Goal: Use online tool/utility: Utilize a website feature to perform a specific function

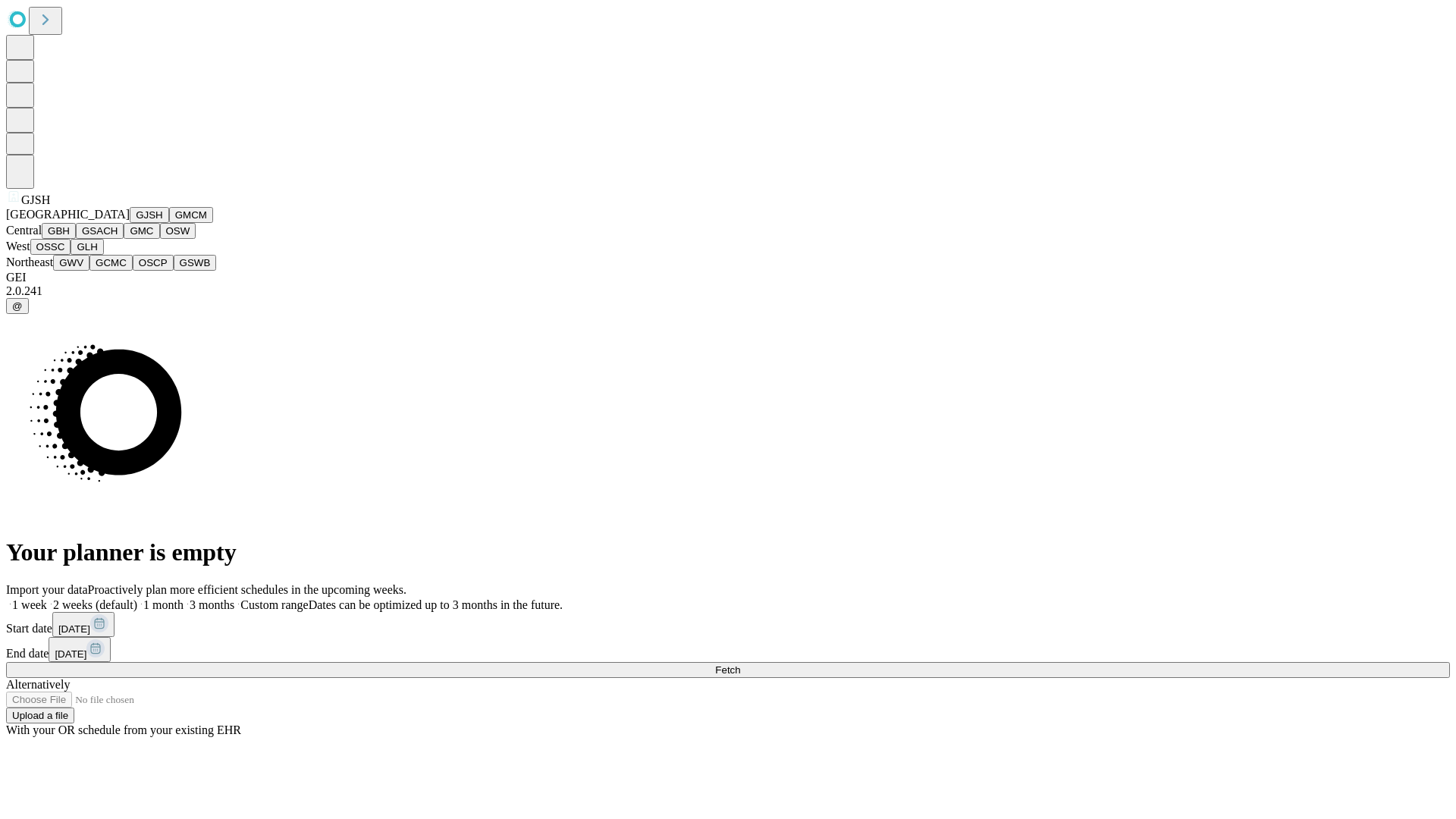
click at [130, 223] on button "GJSH" at bounding box center [150, 215] width 39 height 16
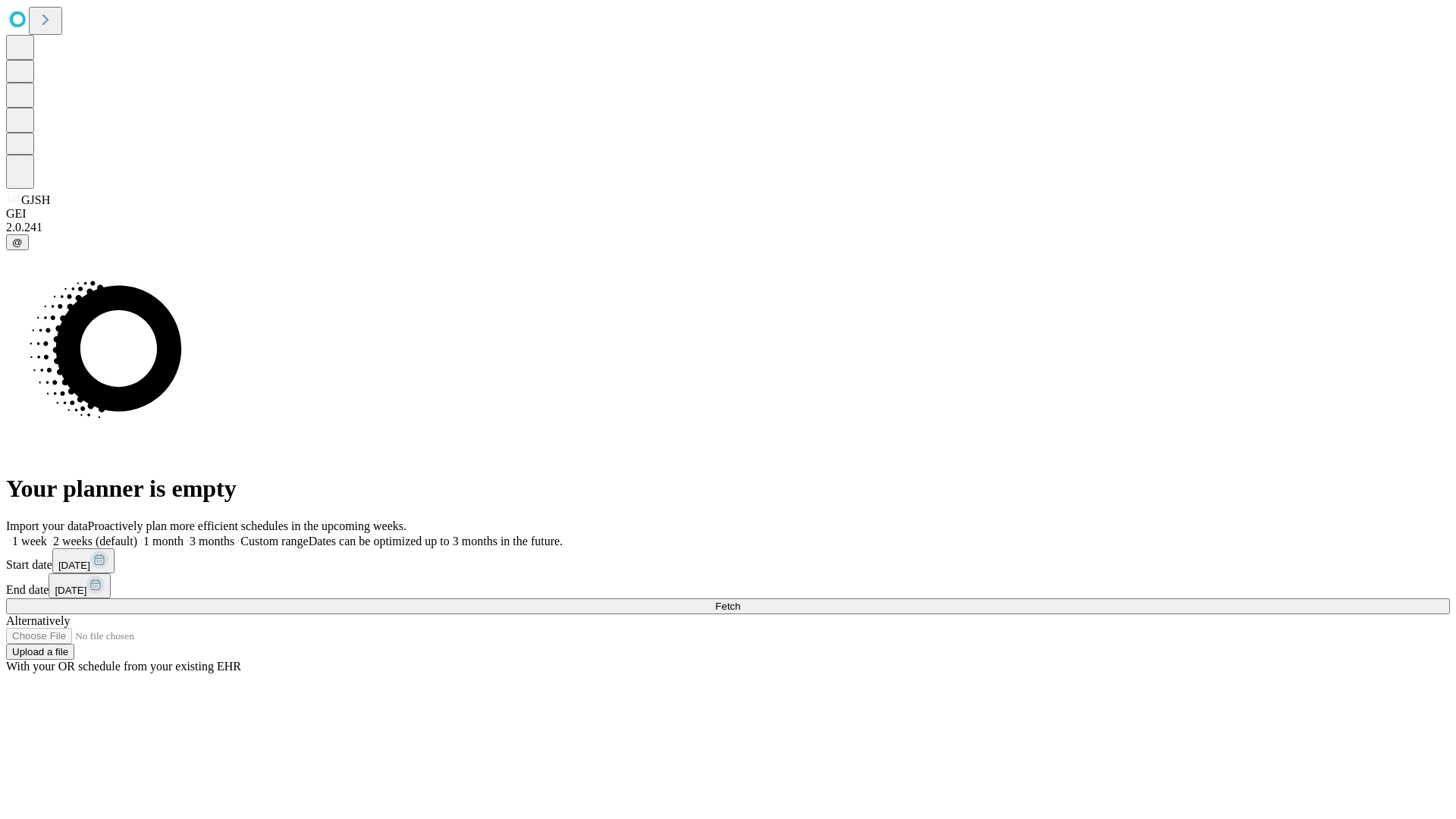
click at [137, 535] on label "2 weeks (default)" at bounding box center [92, 541] width 90 height 13
click at [740, 601] on span "Fetch" at bounding box center [727, 606] width 25 height 11
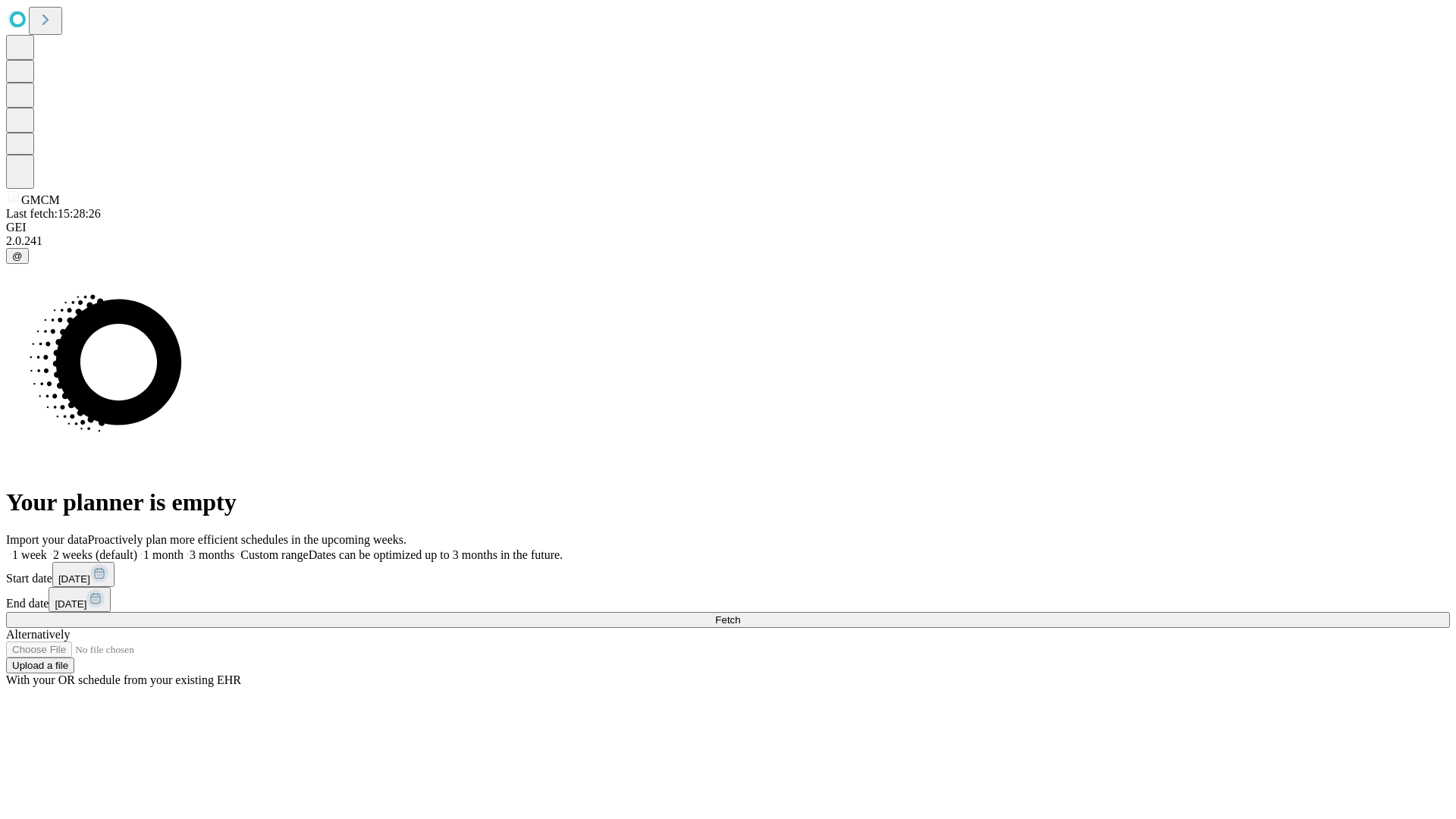
click at [137, 549] on label "2 weeks (default)" at bounding box center [92, 555] width 90 height 13
click at [740, 614] on span "Fetch" at bounding box center [727, 620] width 25 height 11
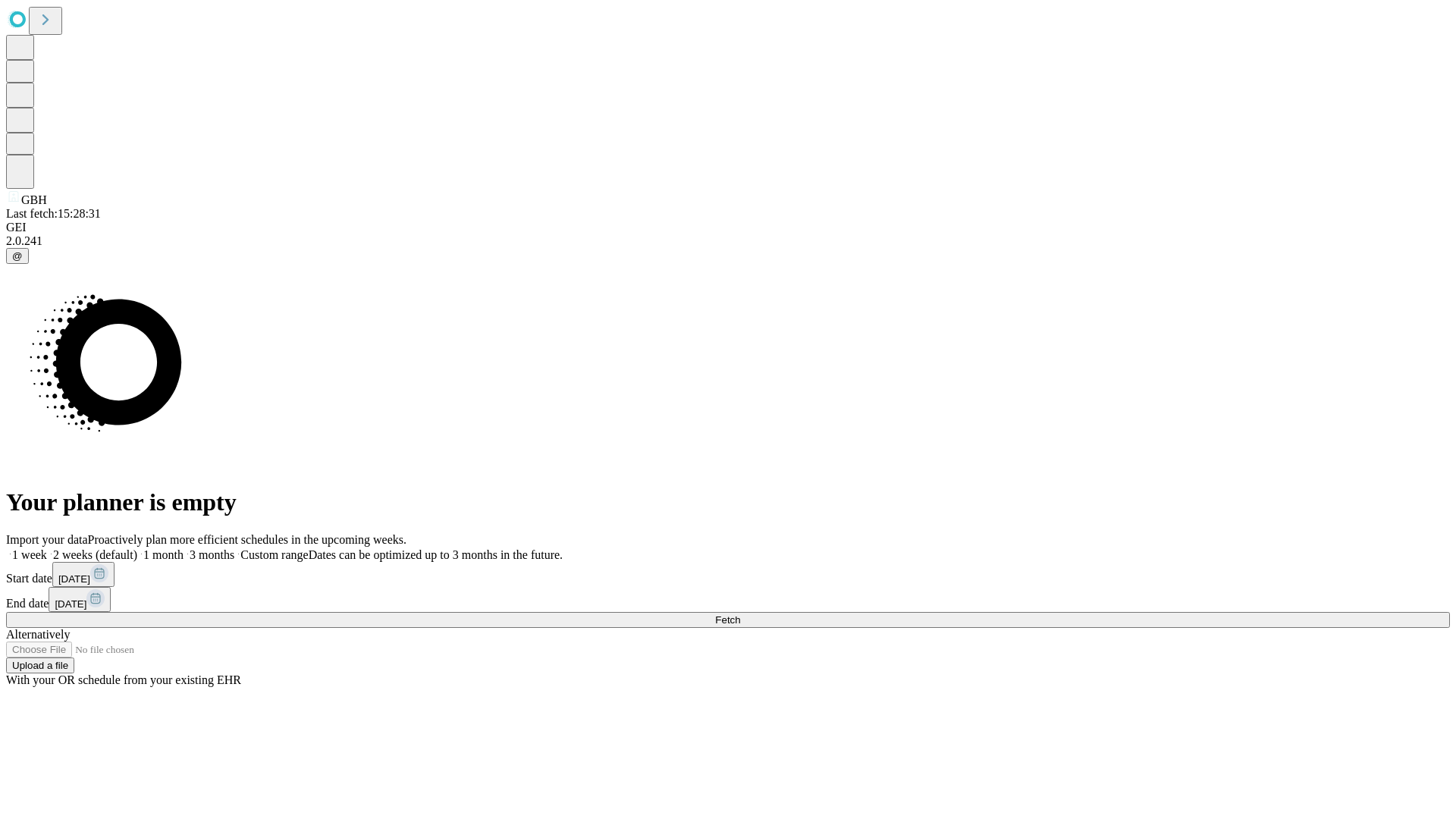
click at [137, 549] on label "2 weeks (default)" at bounding box center [92, 555] width 90 height 13
click at [740, 614] on span "Fetch" at bounding box center [727, 620] width 25 height 11
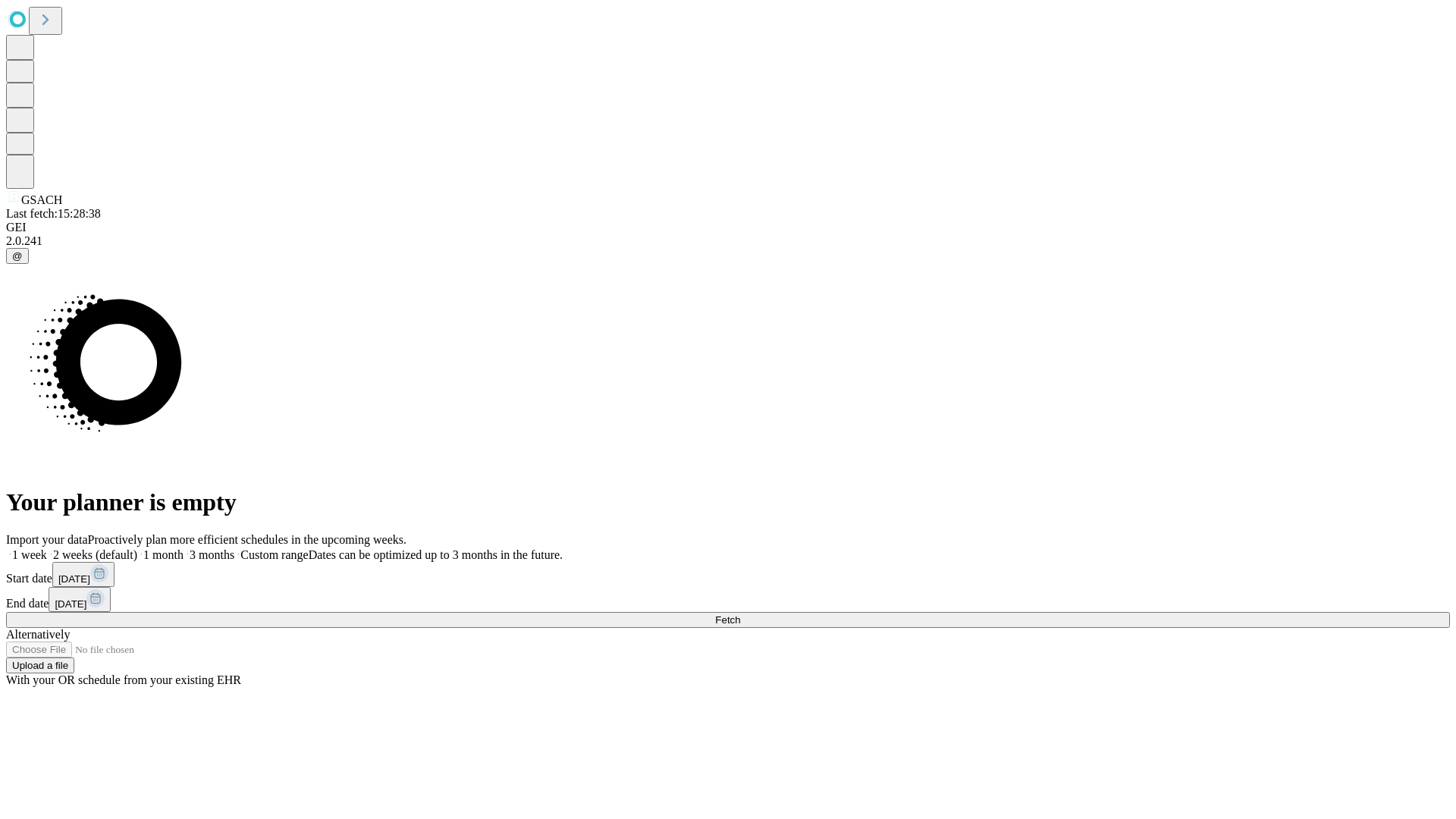
click at [137, 549] on label "2 weeks (default)" at bounding box center [92, 555] width 90 height 13
click at [740, 614] on span "Fetch" at bounding box center [727, 620] width 25 height 11
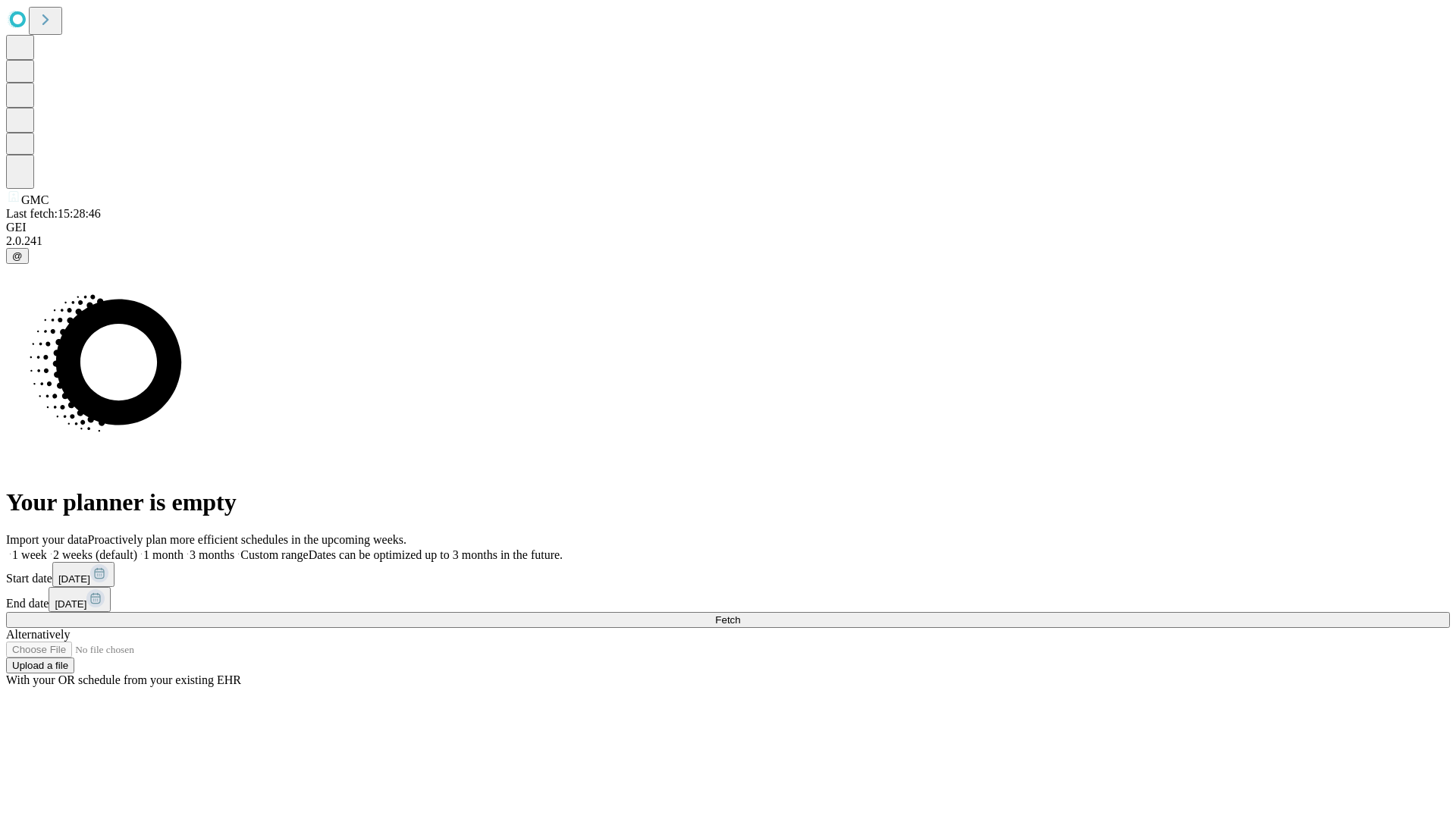
click at [137, 549] on label "2 weeks (default)" at bounding box center [92, 555] width 90 height 13
click at [740, 614] on span "Fetch" at bounding box center [727, 620] width 25 height 11
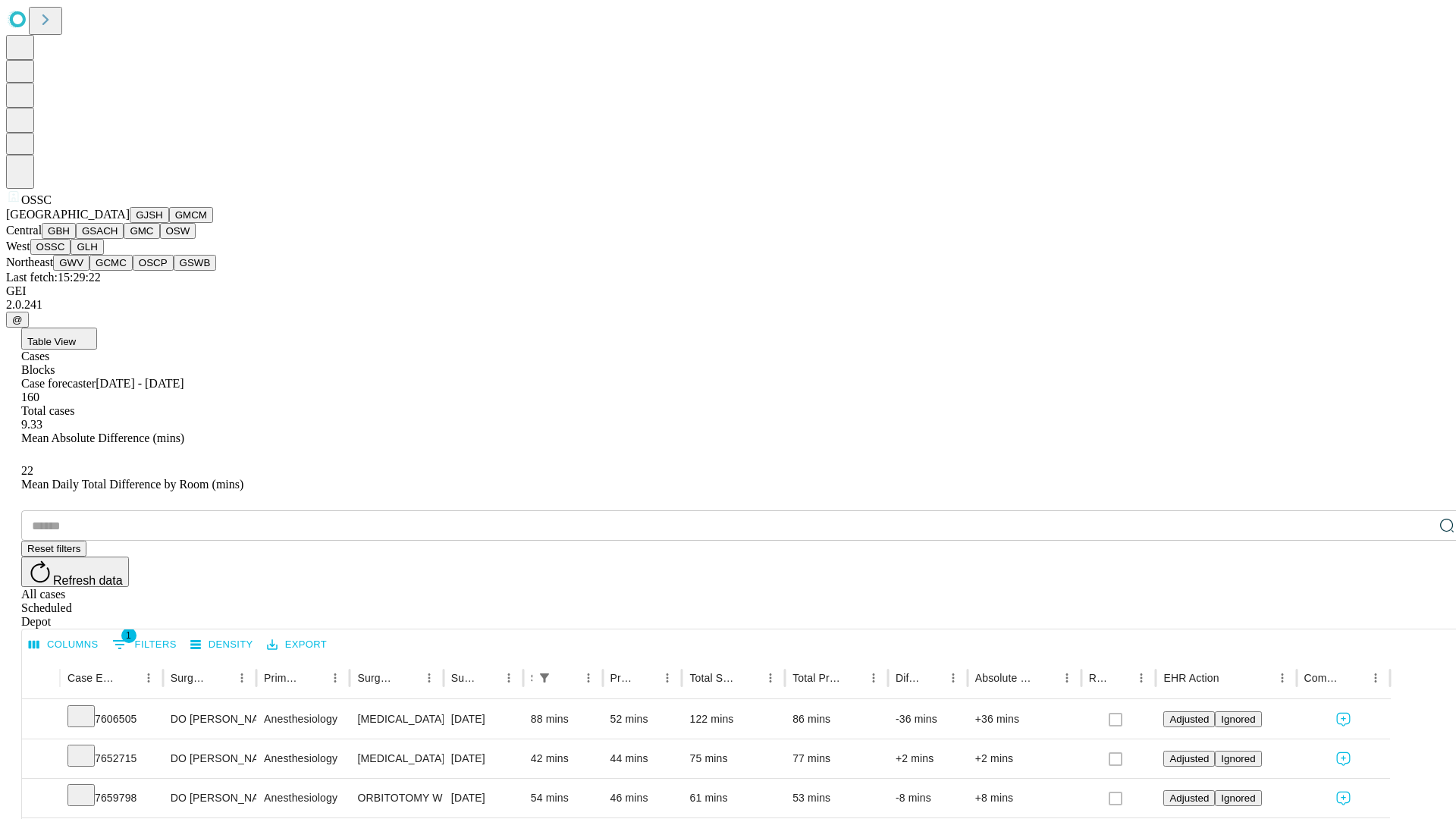
click at [104, 255] on button "GLH" at bounding box center [86, 246] width 33 height 16
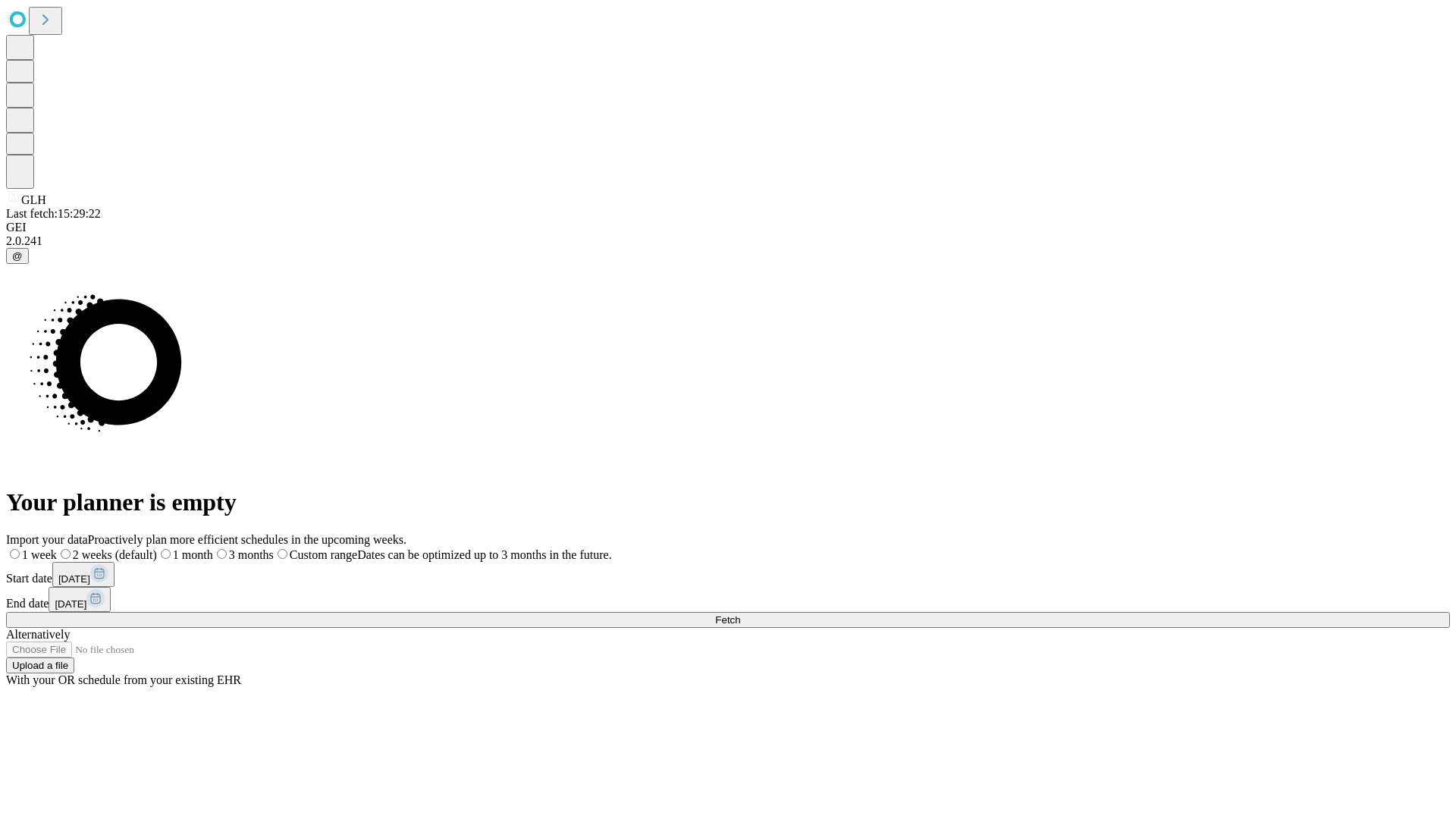
click at [740, 614] on span "Fetch" at bounding box center [727, 620] width 25 height 11
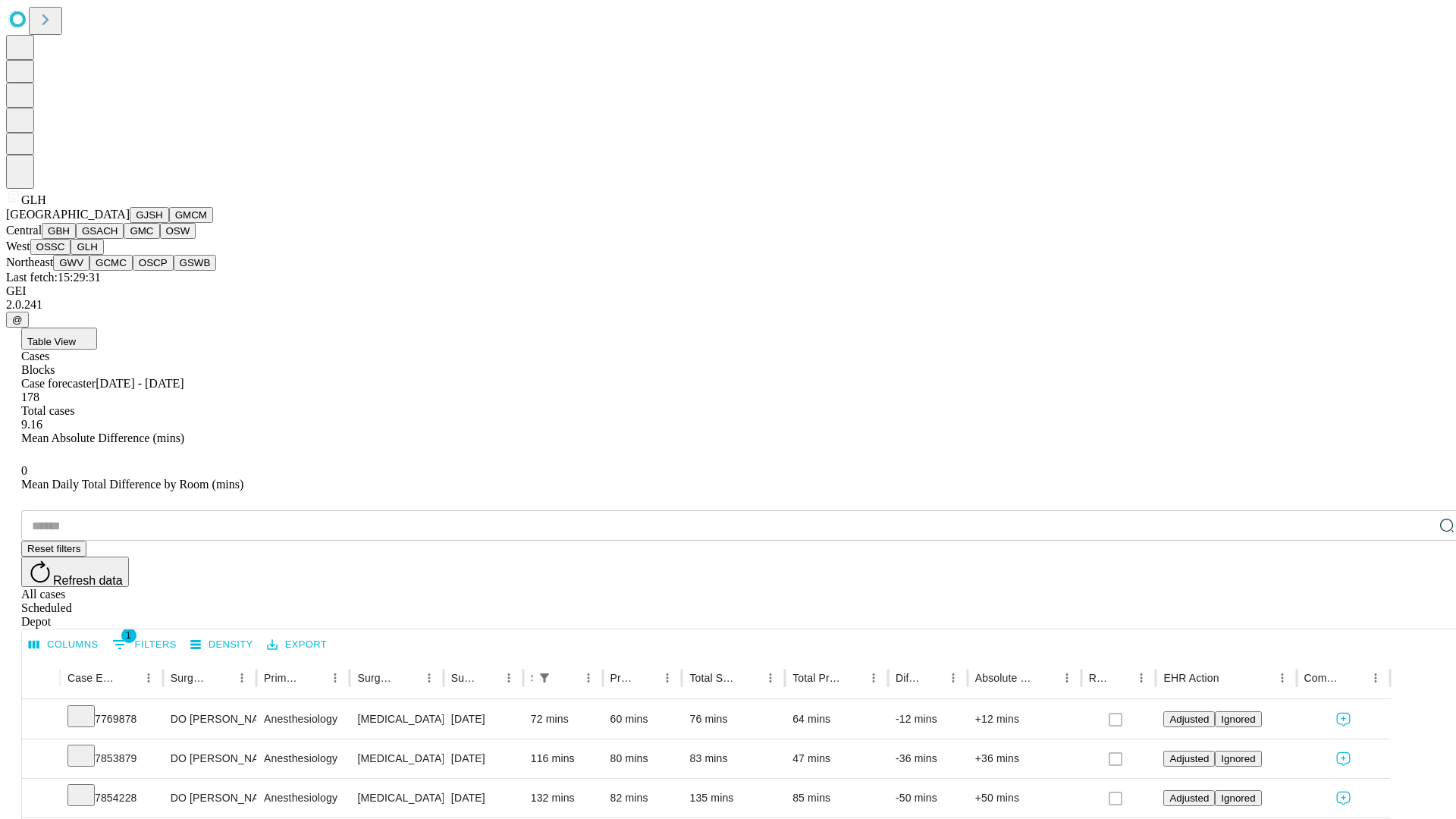
click at [90, 270] on button "GWV" at bounding box center [71, 263] width 37 height 16
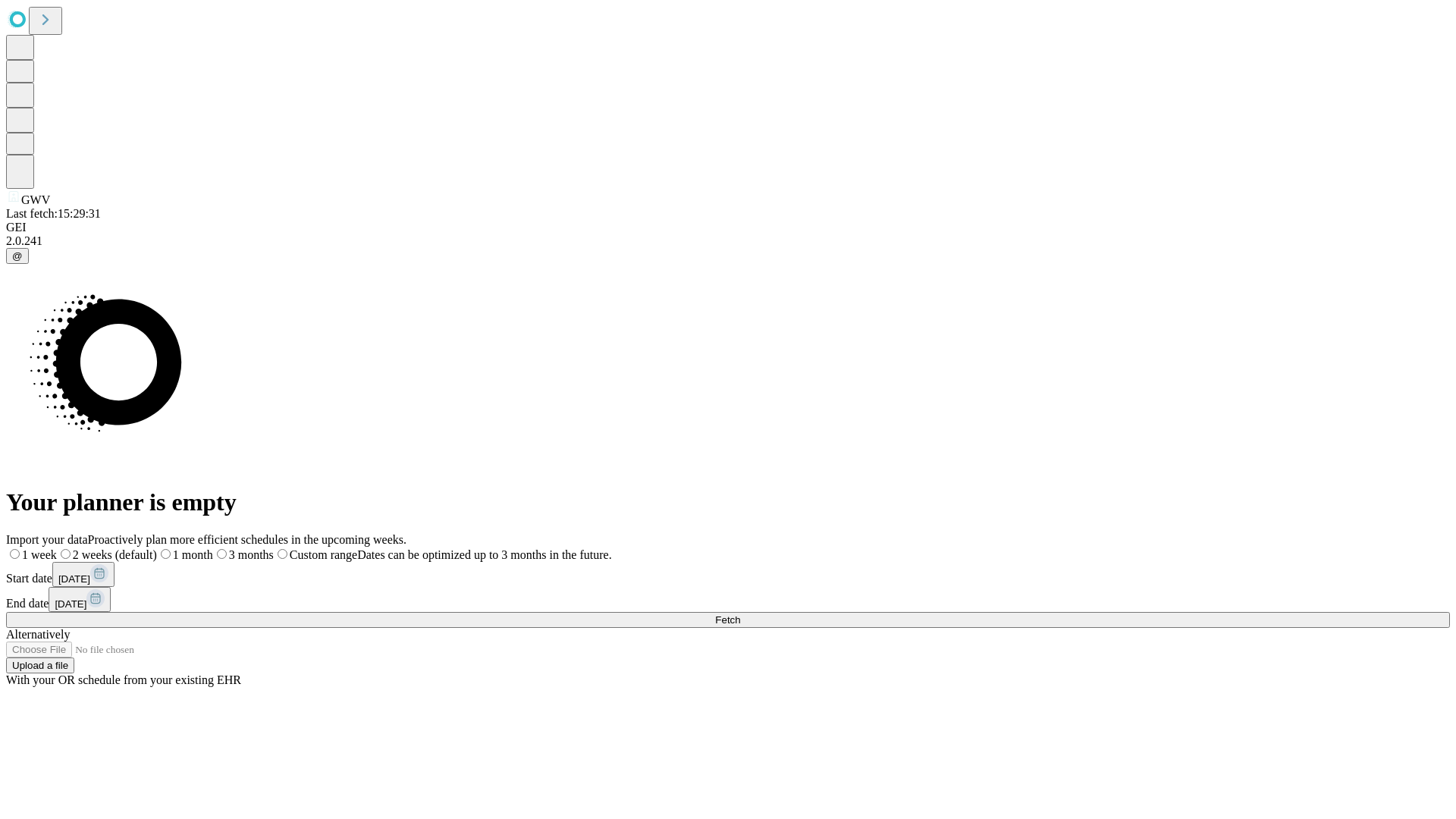
click at [740, 614] on span "Fetch" at bounding box center [727, 620] width 25 height 11
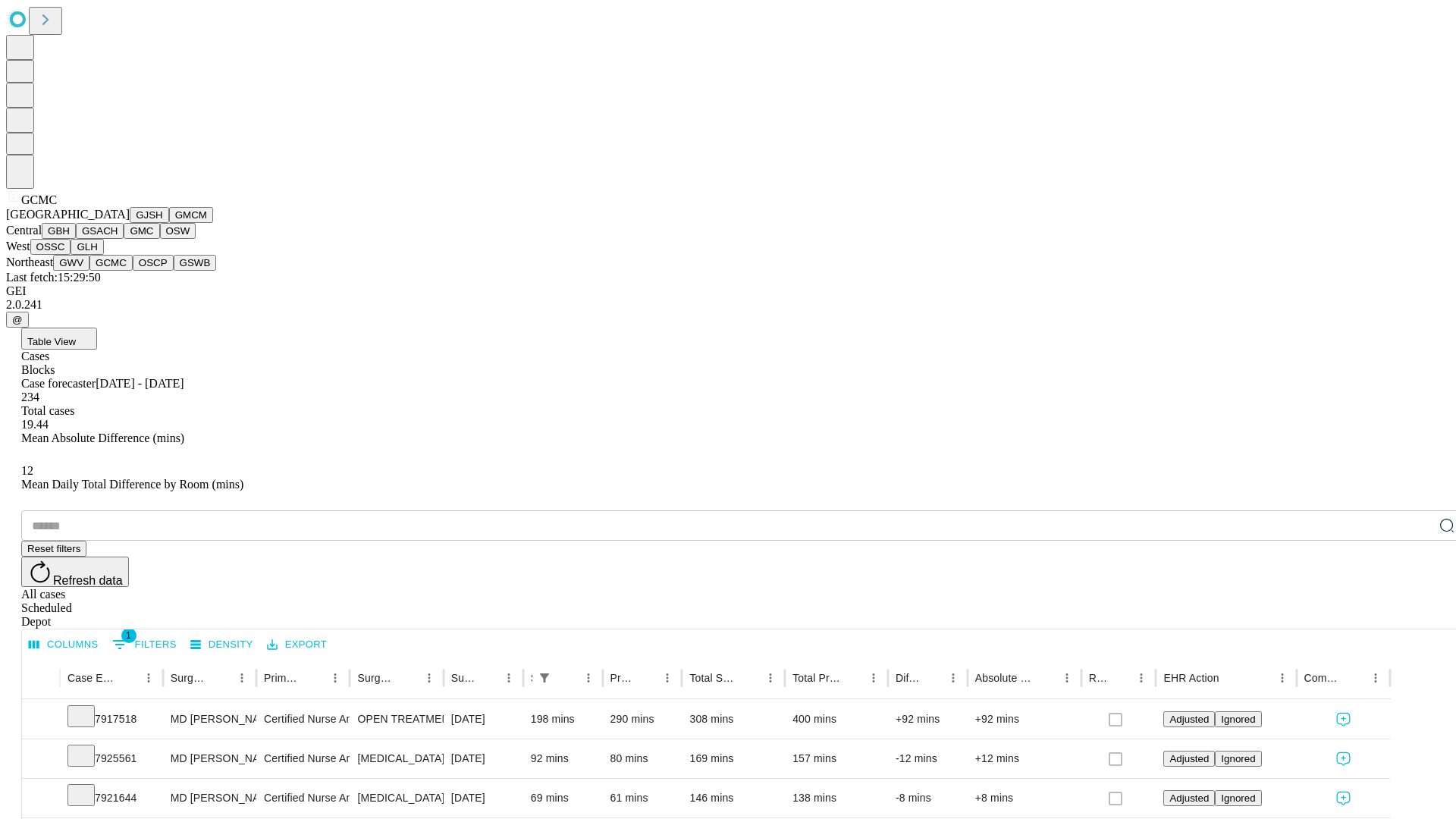
click at [133, 270] on button "OSCP" at bounding box center [153, 263] width 41 height 16
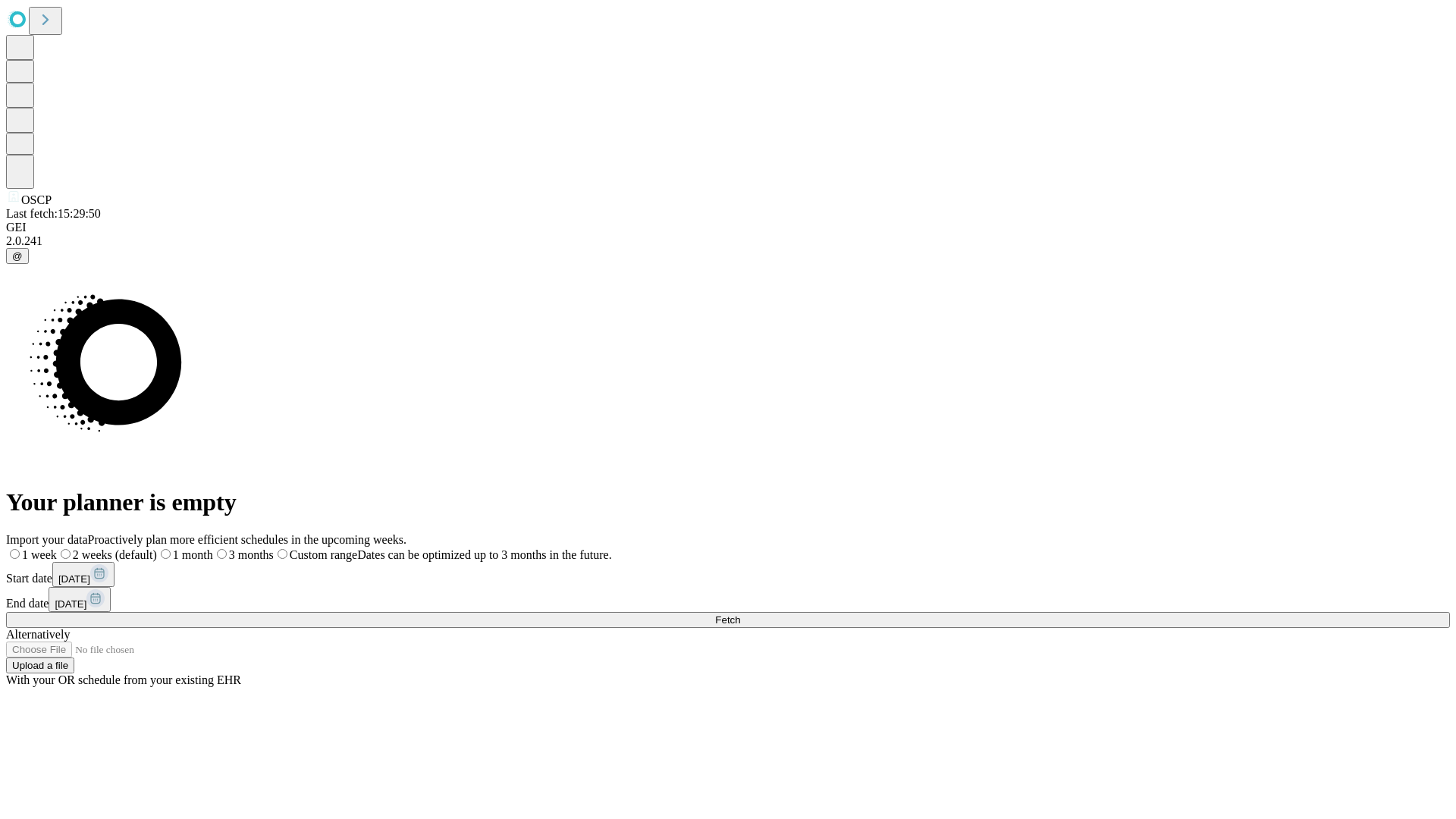
click at [157, 549] on label "2 weeks (default)" at bounding box center [106, 555] width 100 height 13
click at [740, 614] on span "Fetch" at bounding box center [727, 620] width 25 height 11
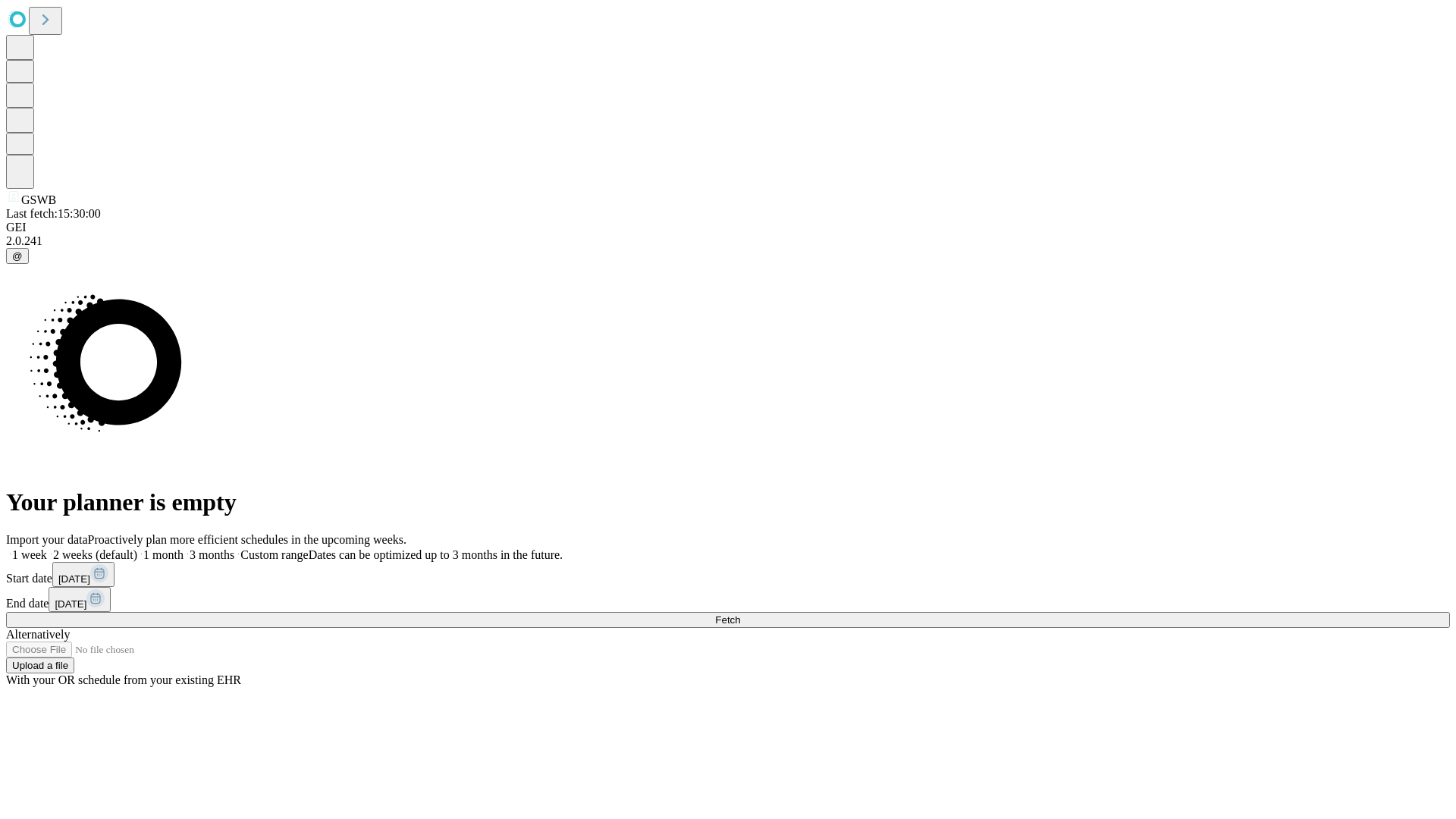
click at [137, 549] on label "2 weeks (default)" at bounding box center [92, 555] width 90 height 13
click at [740, 614] on span "Fetch" at bounding box center [727, 620] width 25 height 11
